Goal: Complete application form

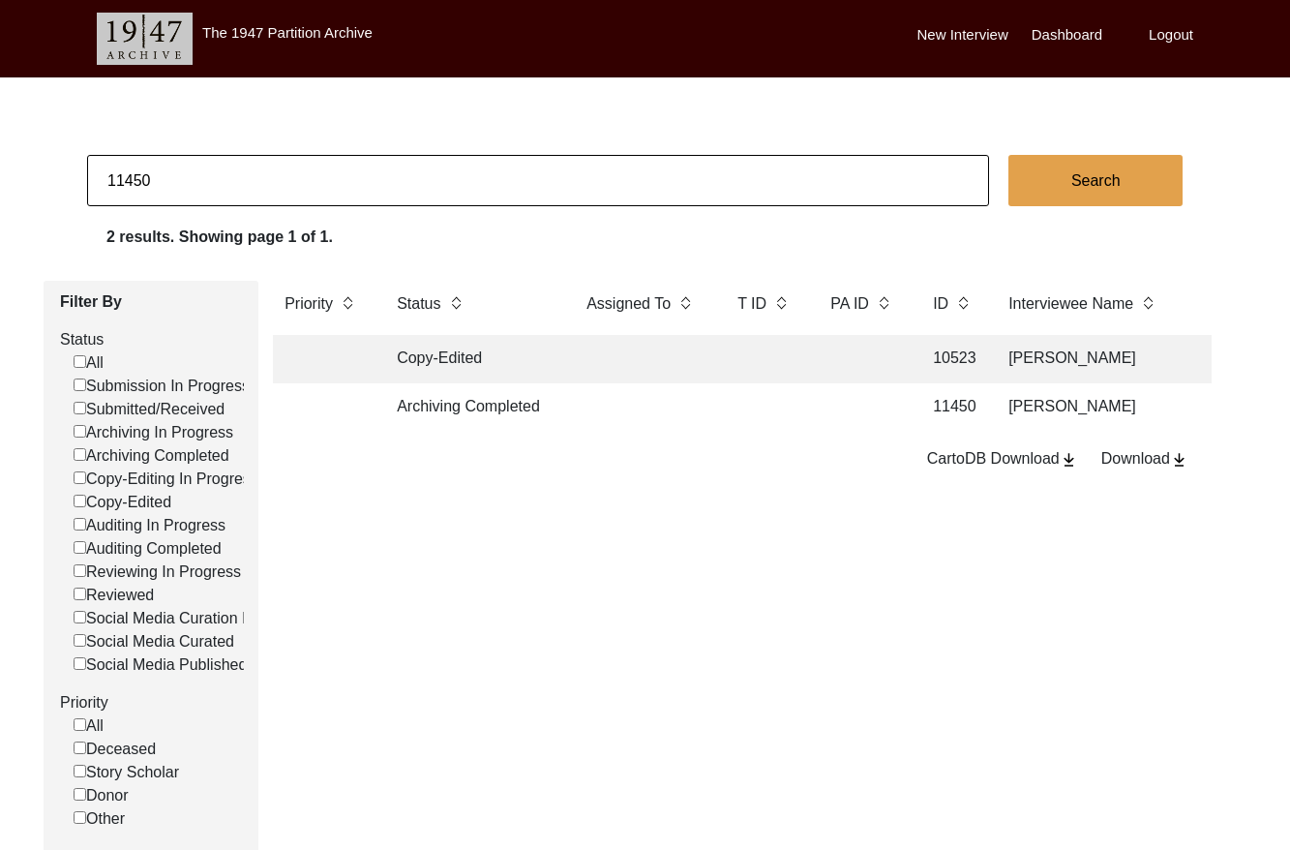
click at [327, 168] on input "11450" at bounding box center [538, 180] width 902 height 51
type input "11462"
checkbox input "false"
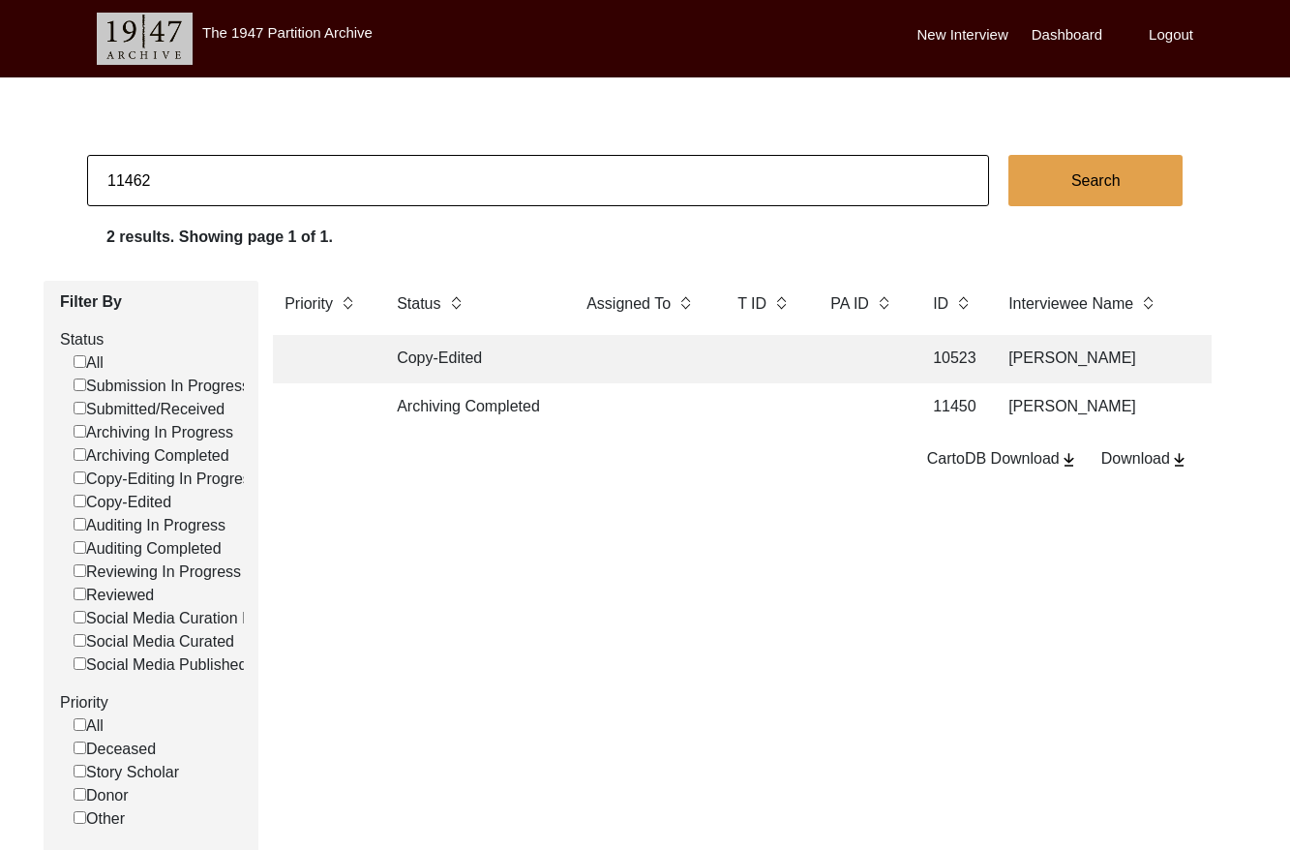
checkbox input "false"
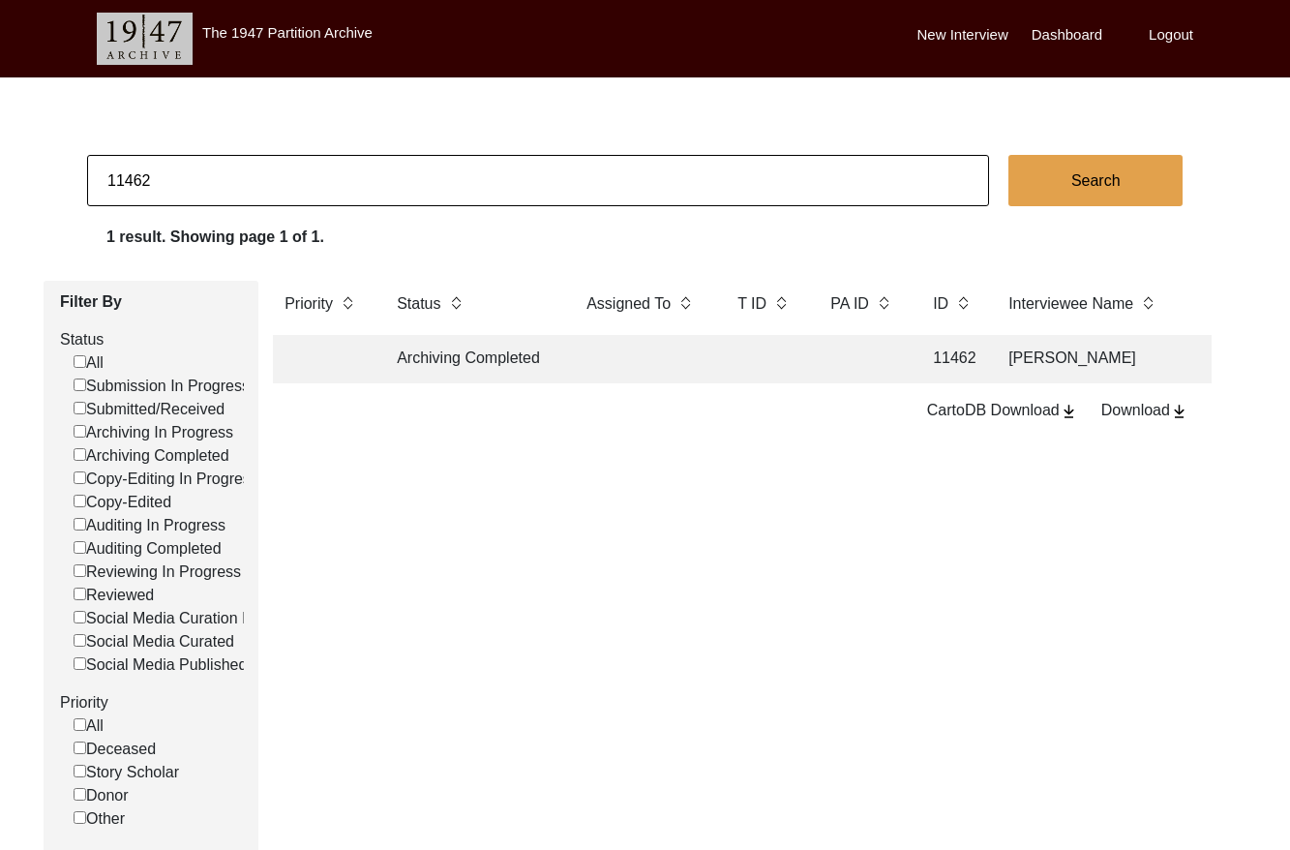
click at [791, 351] on td at bounding box center [764, 359] width 77 height 48
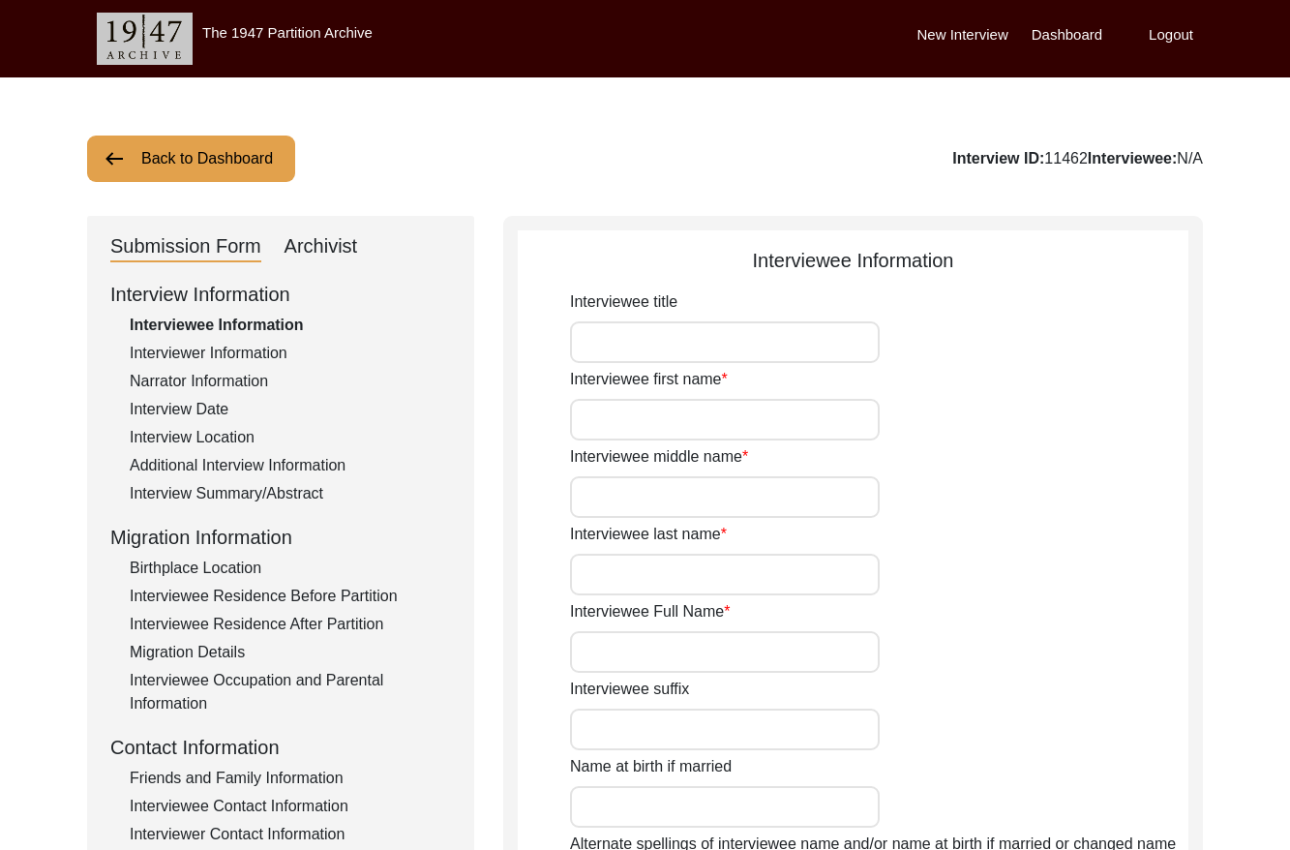
type input "Sudha"
type input "[PERSON_NAME]"
type input "[DATE]"
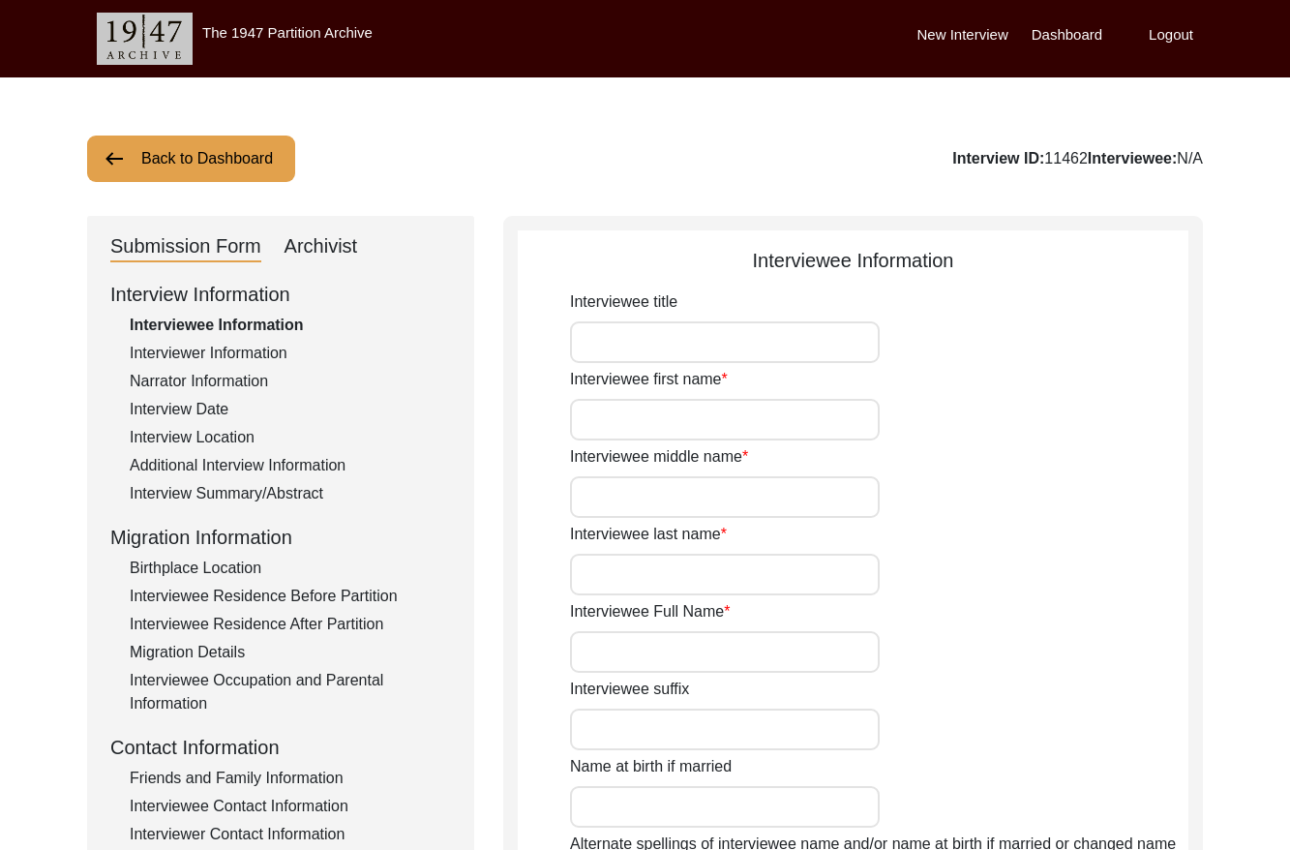
type input "85"
type input "[DEMOGRAPHIC_DATA]"
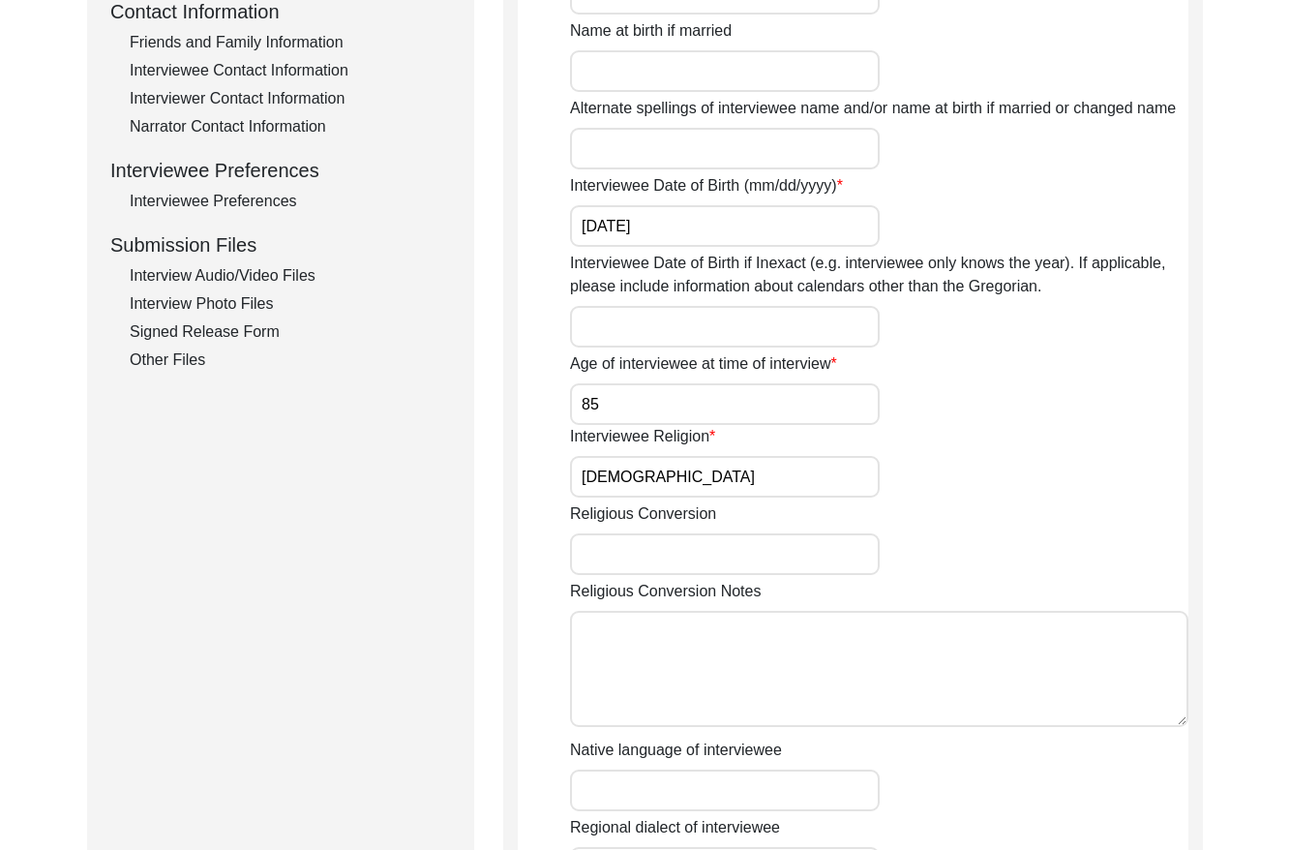
click at [293, 267] on div "Interview Audio/Video Files" at bounding box center [290, 275] width 321 height 23
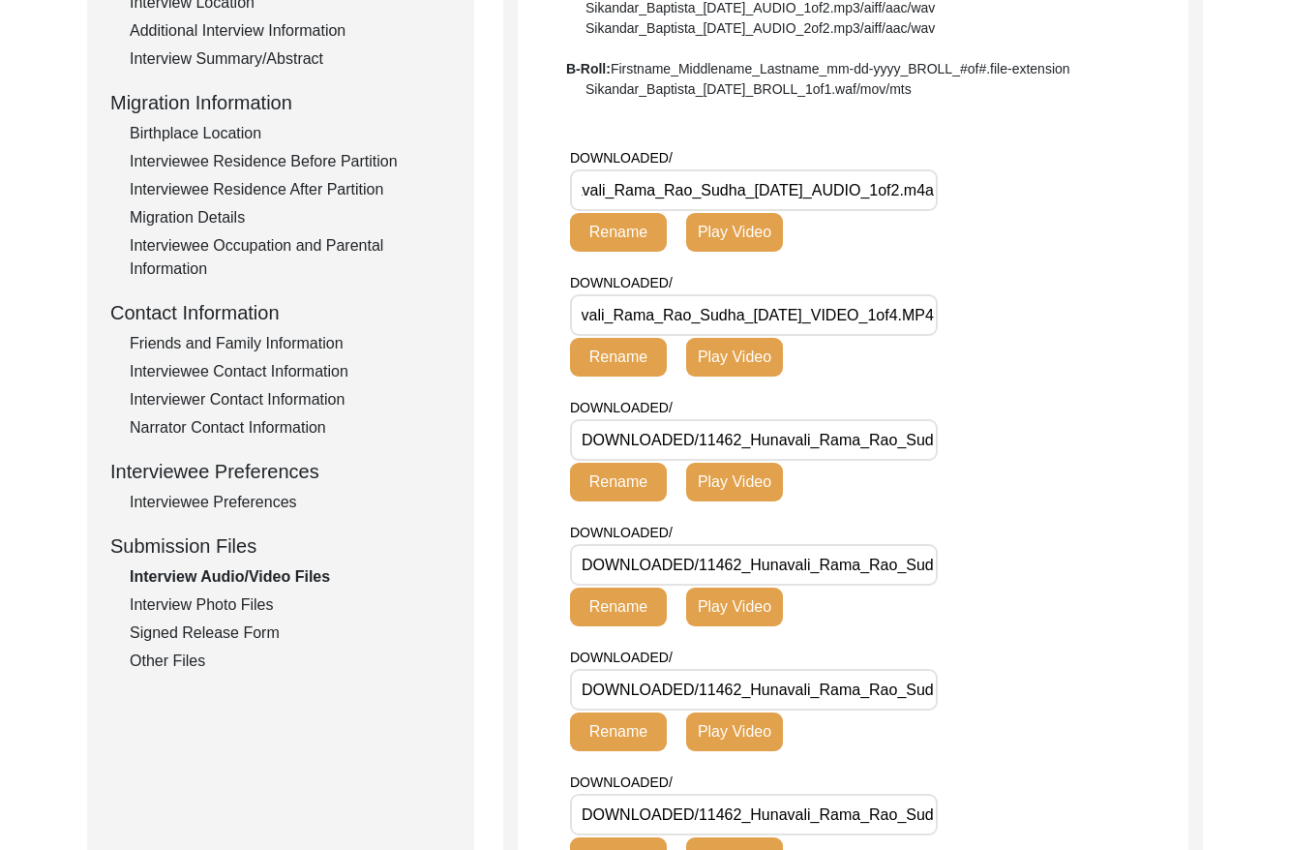
scroll to position [0, 235]
drag, startPoint x: 698, startPoint y: 439, endPoint x: 1200, endPoint y: 451, distance: 502.5
click at [1200, 451] on div "Interview Audio/Video Files File Naming Convention: Video files: Firstname_Midd…" at bounding box center [853, 859] width 700 height 2157
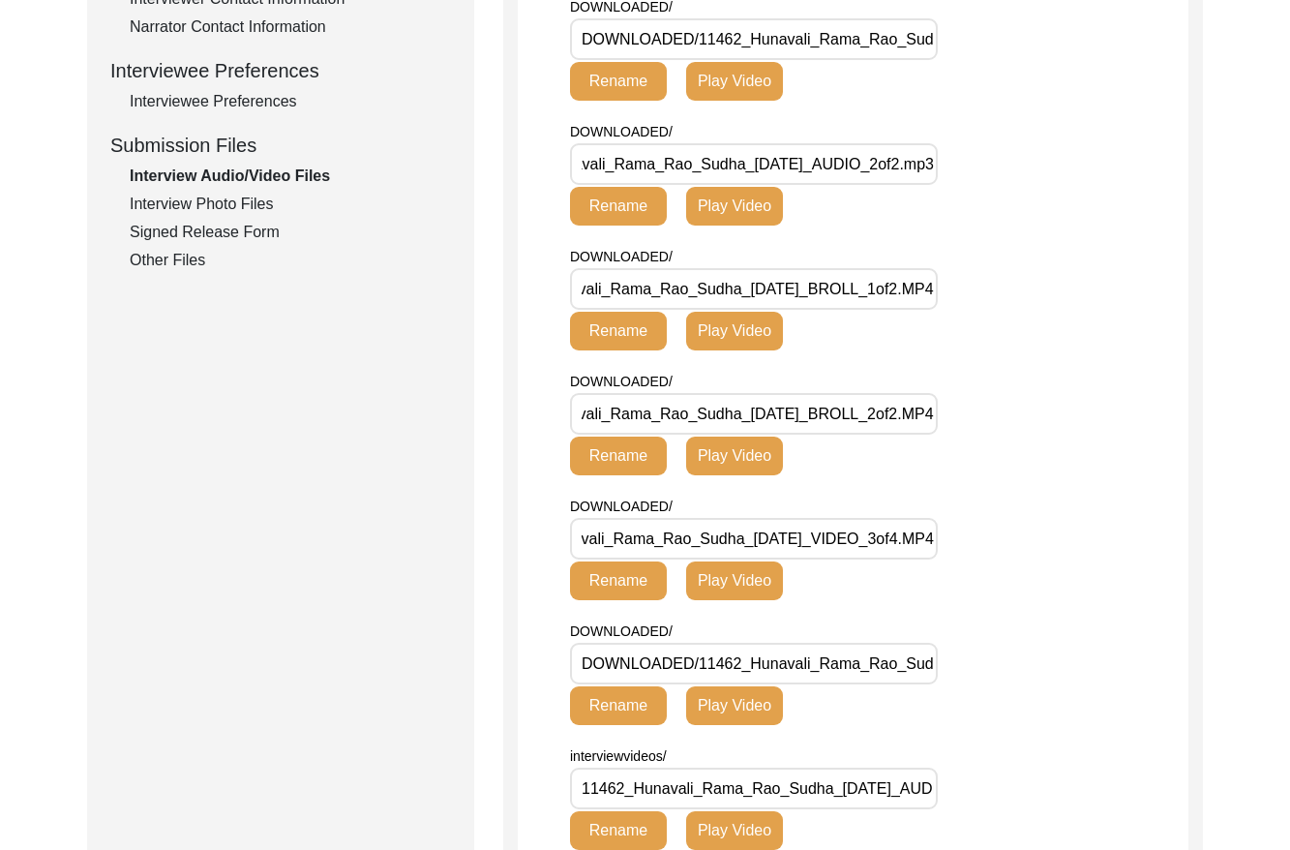
drag, startPoint x: 601, startPoint y: 537, endPoint x: 967, endPoint y: 540, distance: 365.9
click at [967, 540] on div "DOWNLOADED/ DOWNLOADED/11462_Hunavali_Rama_Rao_Sudha_[DATE]_VIDEO_3of4.MP4 Rena…" at bounding box center [786, 548] width 433 height 106
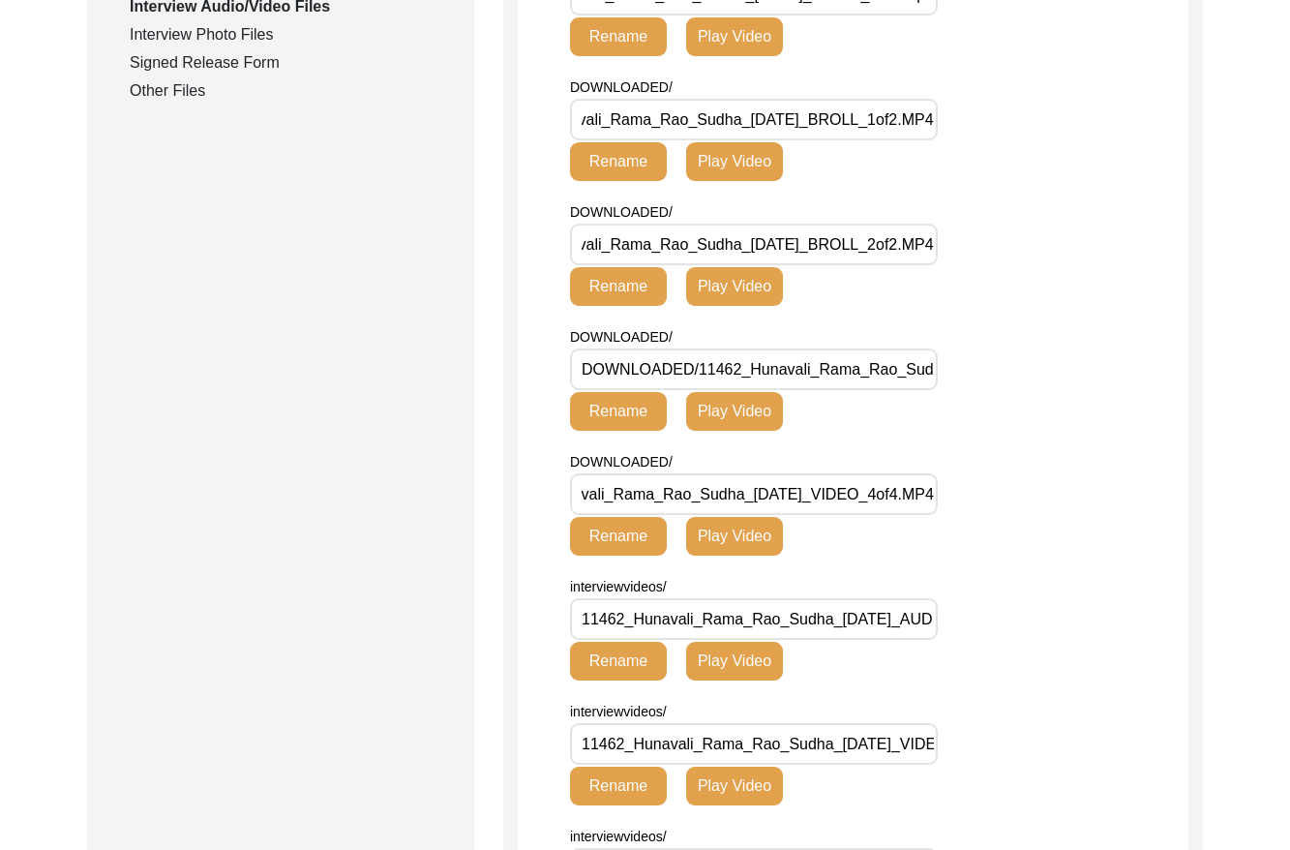
drag, startPoint x: 700, startPoint y: 494, endPoint x: 993, endPoint y: 507, distance: 293.6
click at [993, 507] on div "DOWNLOADED/ DOWNLOADED/11462_Hunavali_Rama_Rao_Sudha_[DATE]_VIDEO_4of4.MP4 Rena…" at bounding box center [786, 503] width 433 height 106
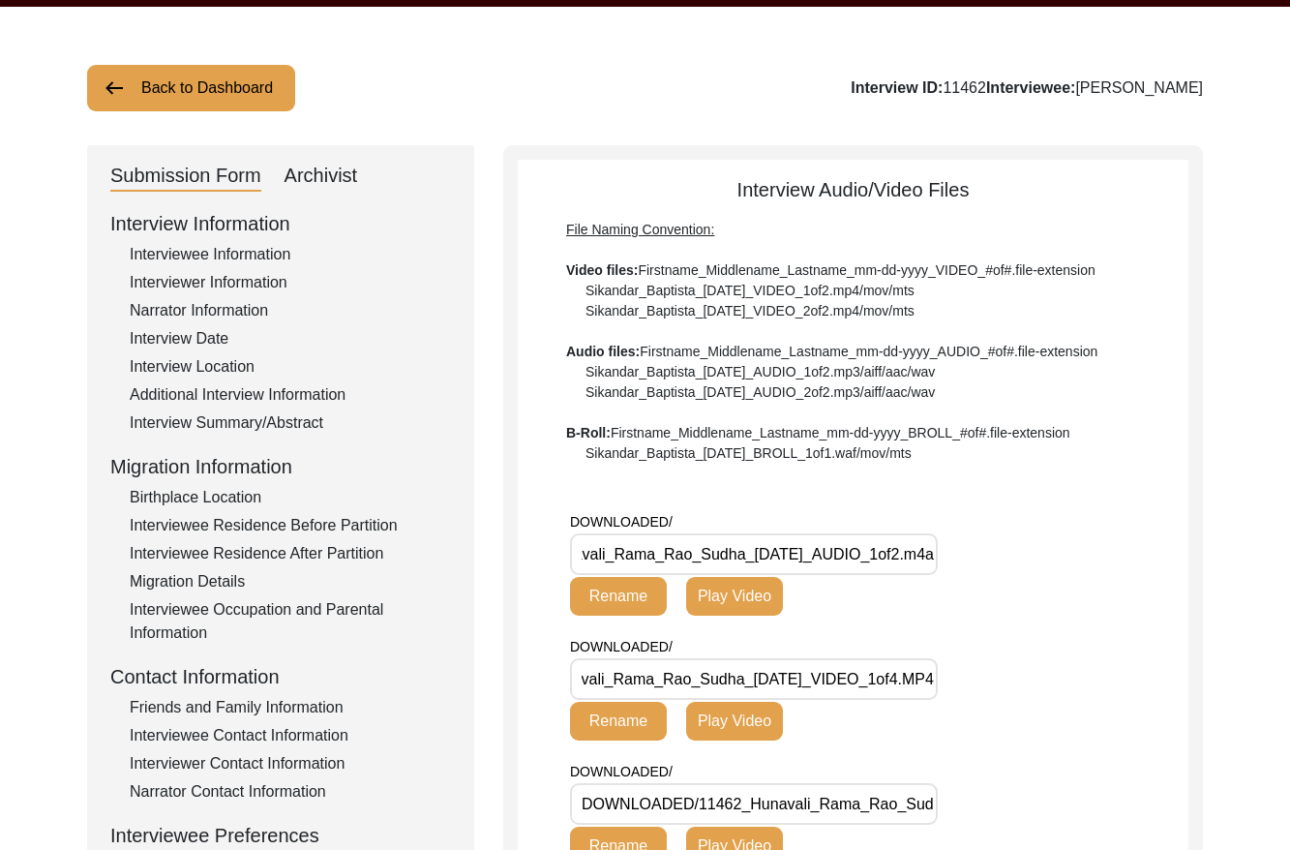
scroll to position [0, 0]
